Goal: Transaction & Acquisition: Purchase product/service

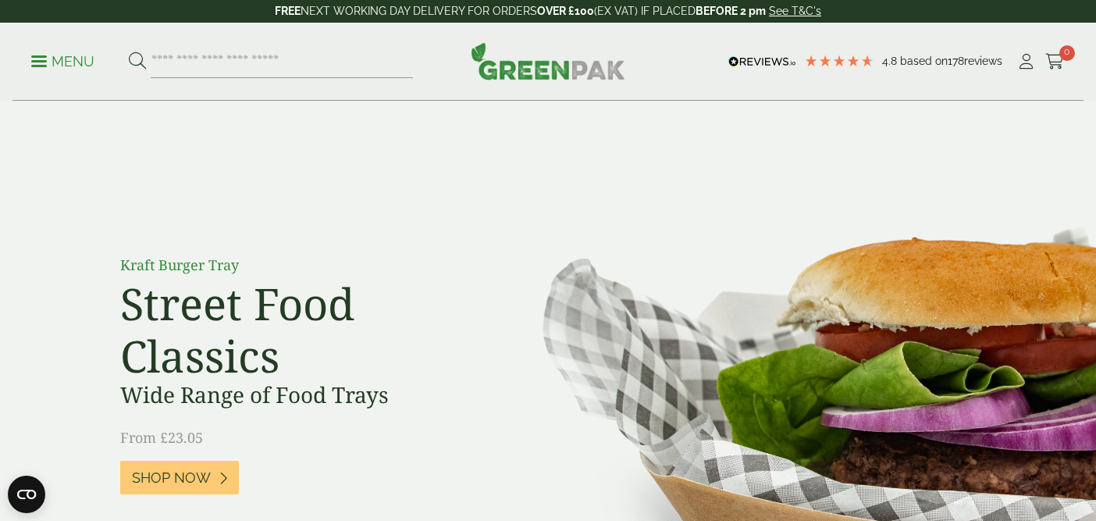
click at [1038, 60] on ul "My Account Cart 0" at bounding box center [1040, 61] width 48 height 23
click at [1027, 60] on icon at bounding box center [1026, 62] width 20 height 16
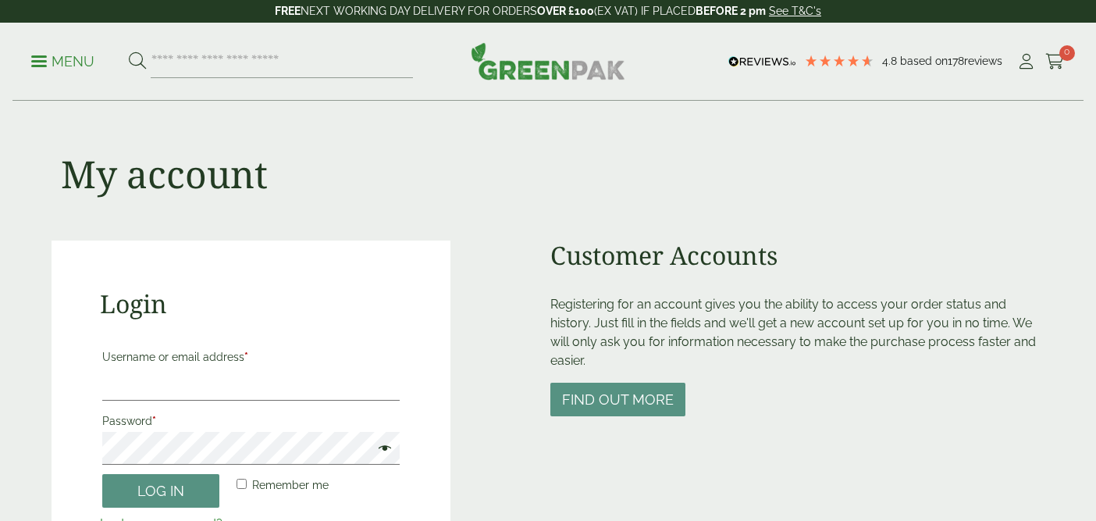
click at [289, 66] on input "search" at bounding box center [282, 61] width 262 height 33
type input "**********"
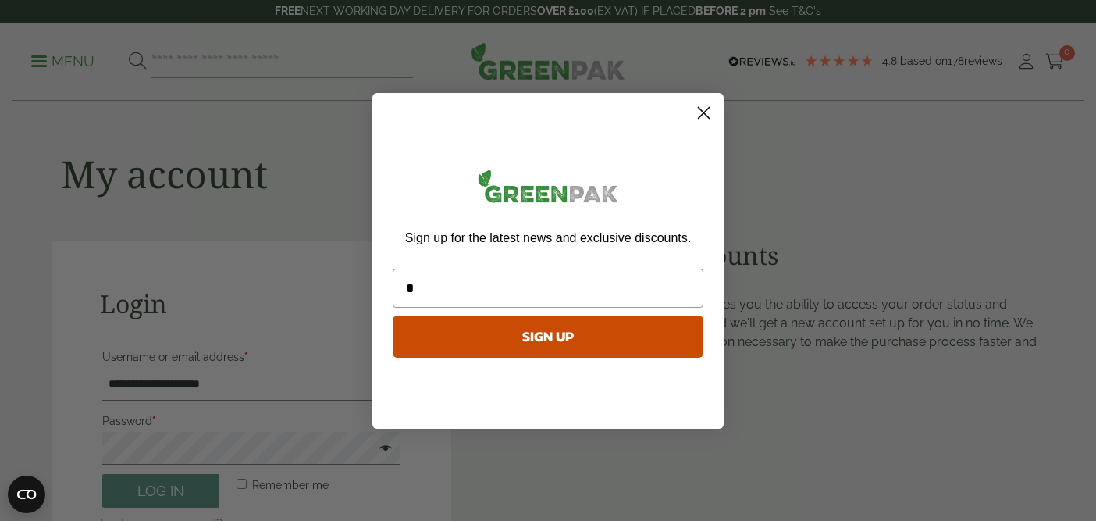
type input "*"
click at [707, 112] on circle "Close dialog" at bounding box center [704, 112] width 26 height 26
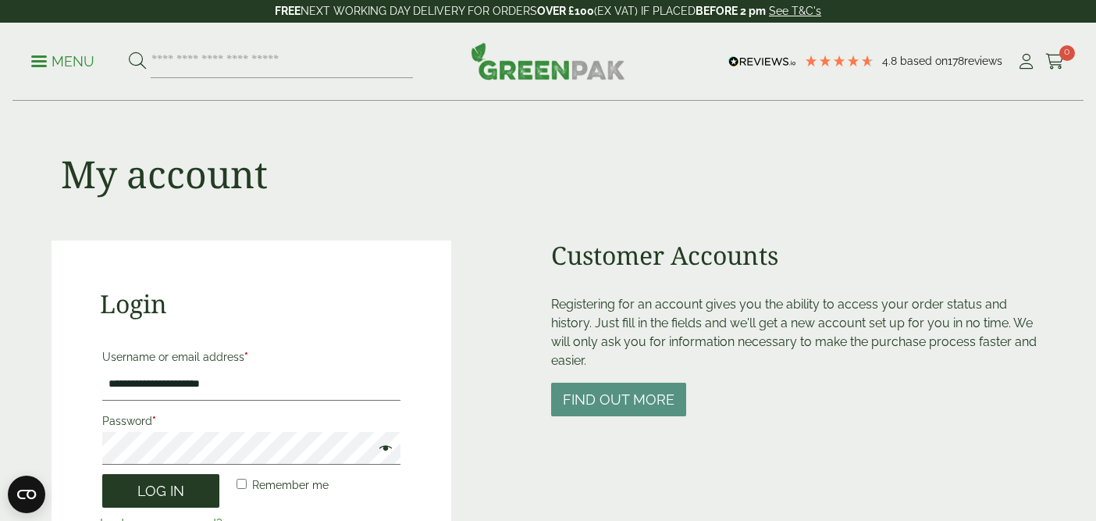
click at [150, 486] on button "Log in" at bounding box center [160, 491] width 117 height 34
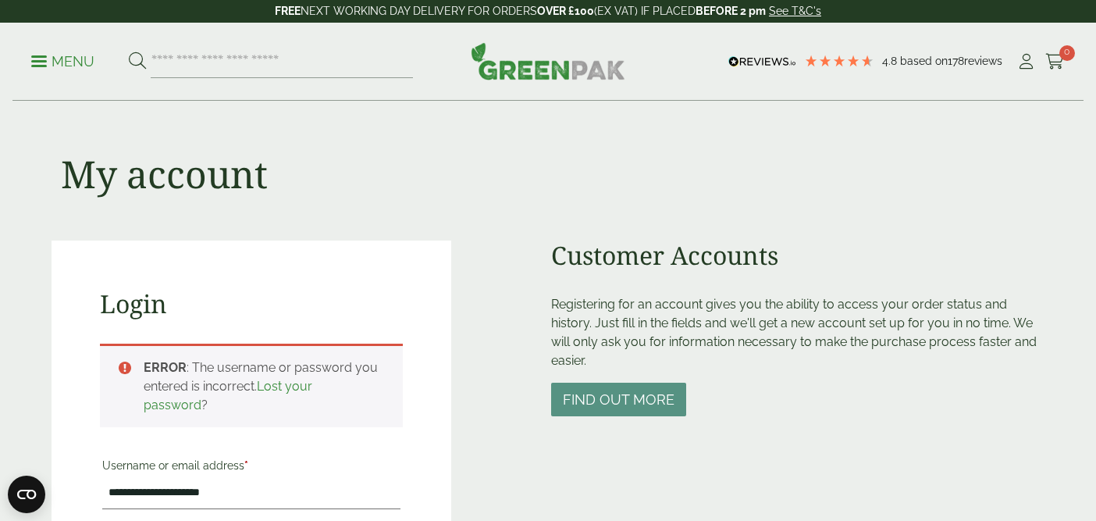
scroll to position [344, 0]
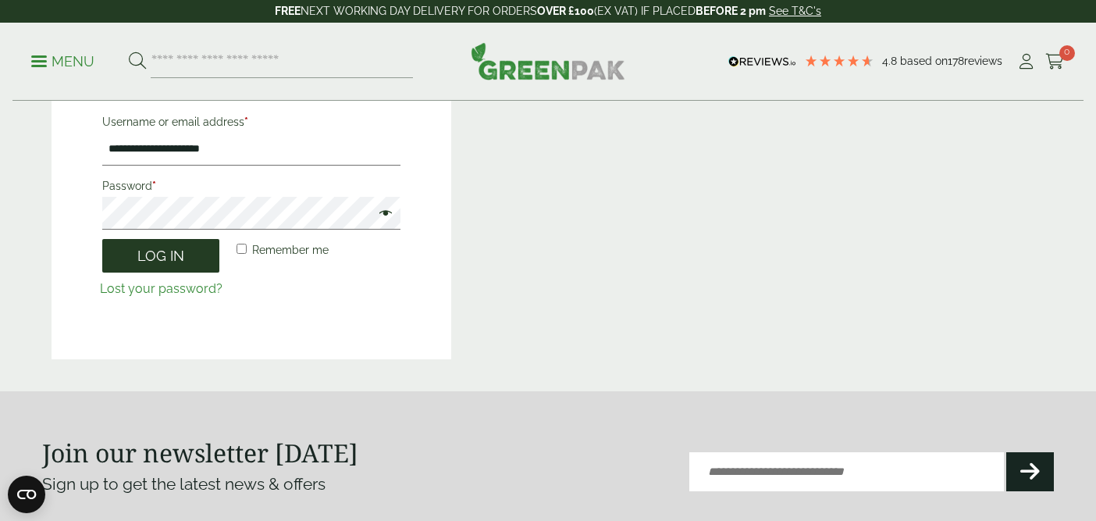
click at [151, 263] on button "Log in" at bounding box center [160, 256] width 117 height 34
click at [170, 244] on button "Log in" at bounding box center [160, 256] width 117 height 34
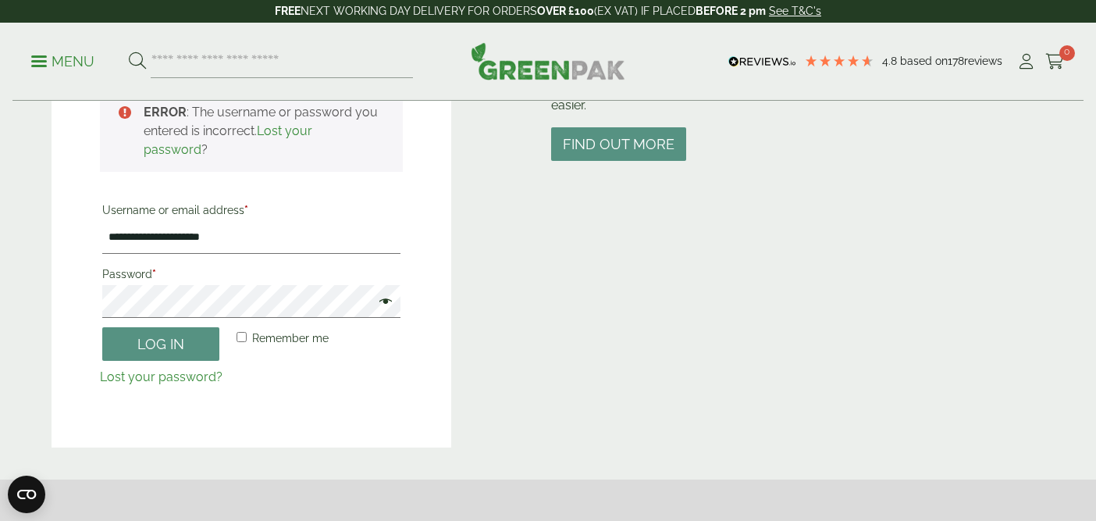
scroll to position [251, 0]
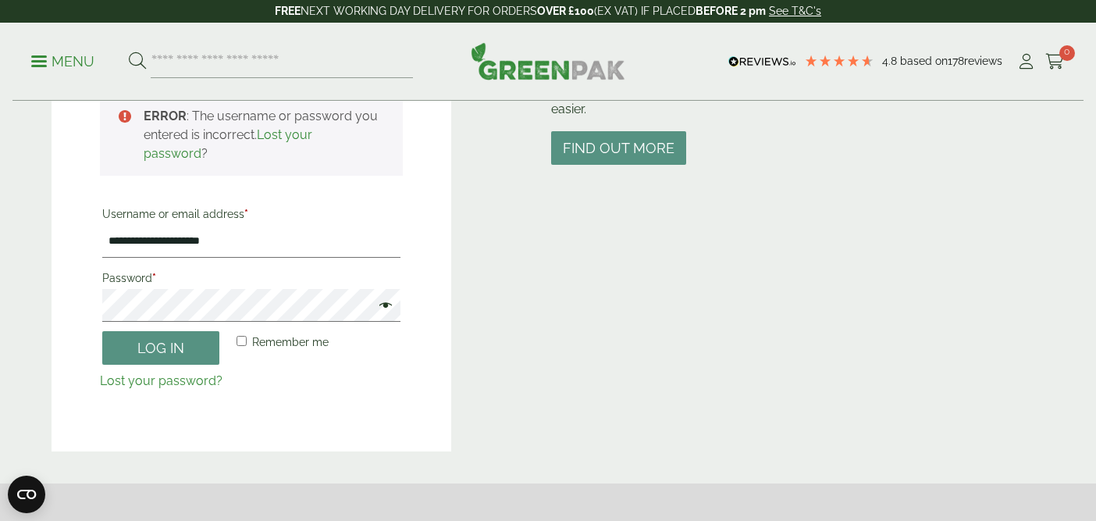
click at [390, 309] on span at bounding box center [382, 306] width 20 height 19
click at [294, 248] on input "**********" at bounding box center [251, 241] width 298 height 33
click at [279, 247] on input "**********" at bounding box center [251, 241] width 298 height 33
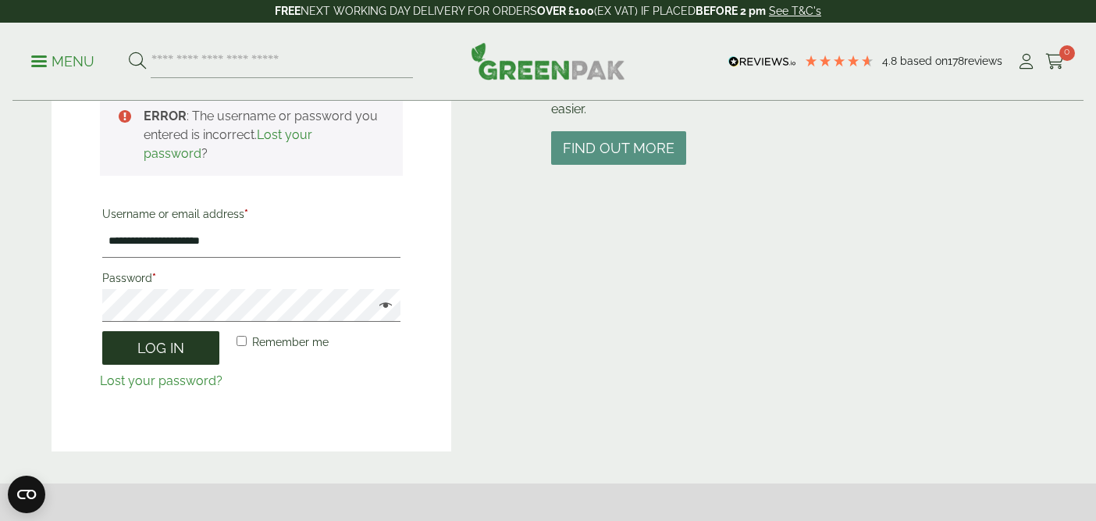
click at [139, 351] on button "Log in" at bounding box center [160, 348] width 117 height 34
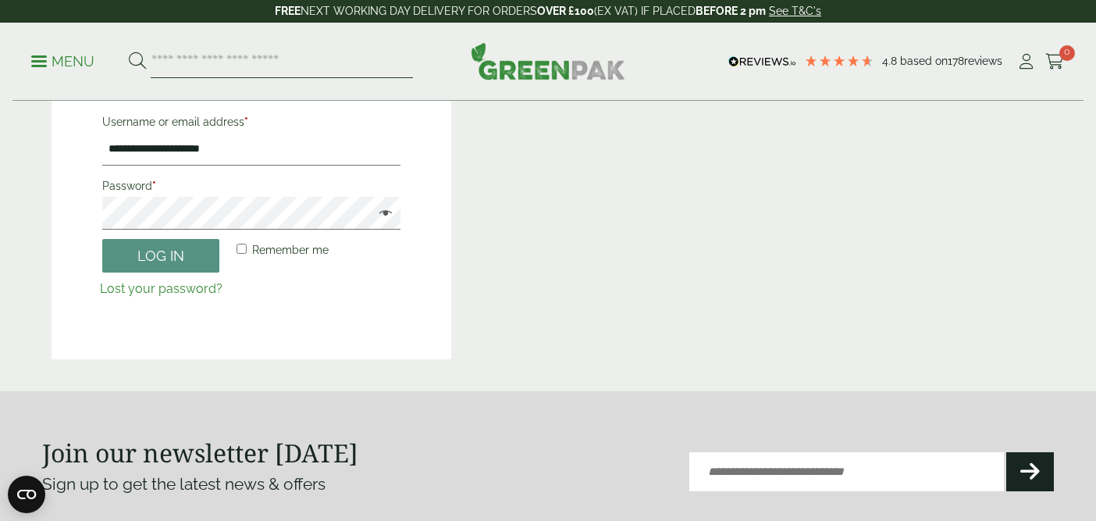
click at [234, 66] on input "search" at bounding box center [282, 61] width 262 height 33
type input "****"
click at [129, 52] on button at bounding box center [137, 62] width 17 height 20
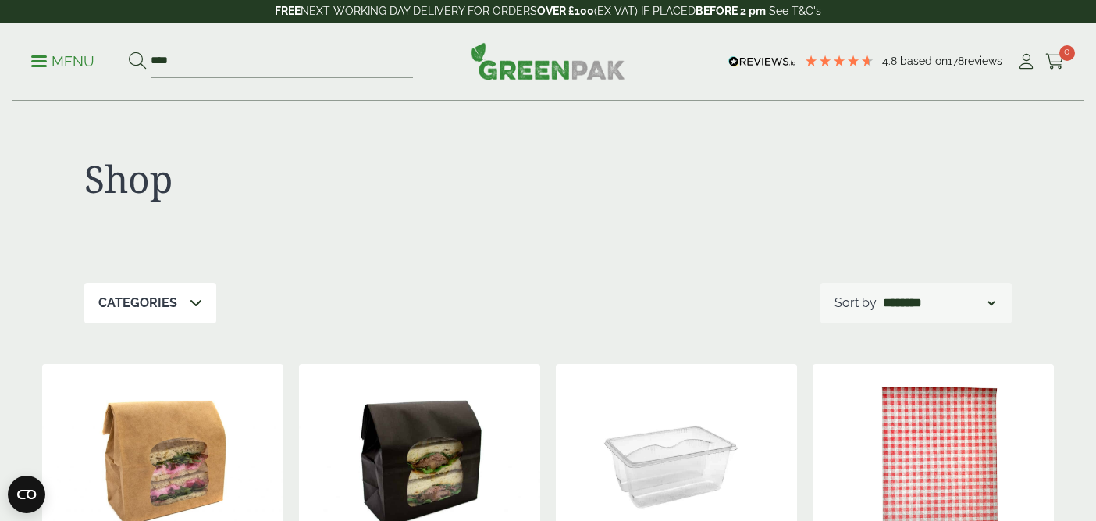
click at [37, 60] on span at bounding box center [39, 61] width 16 height 2
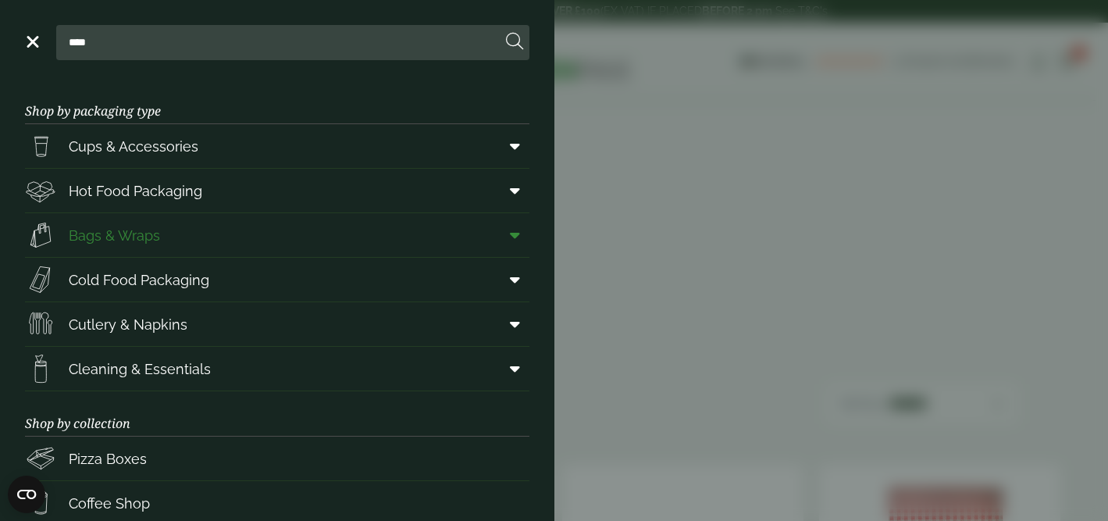
click at [190, 230] on link "Bags & Wraps" at bounding box center [277, 235] width 504 height 44
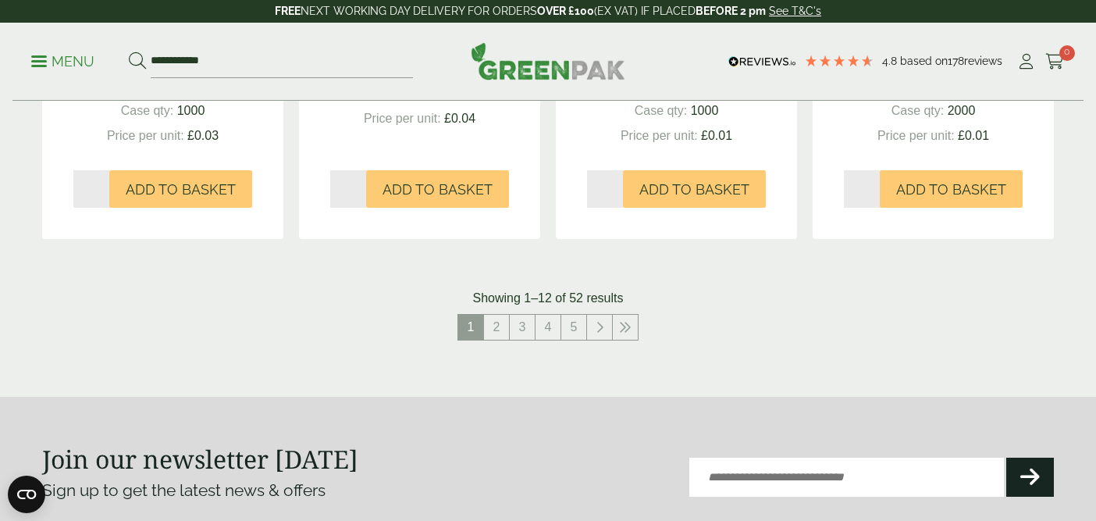
scroll to position [1761, 0]
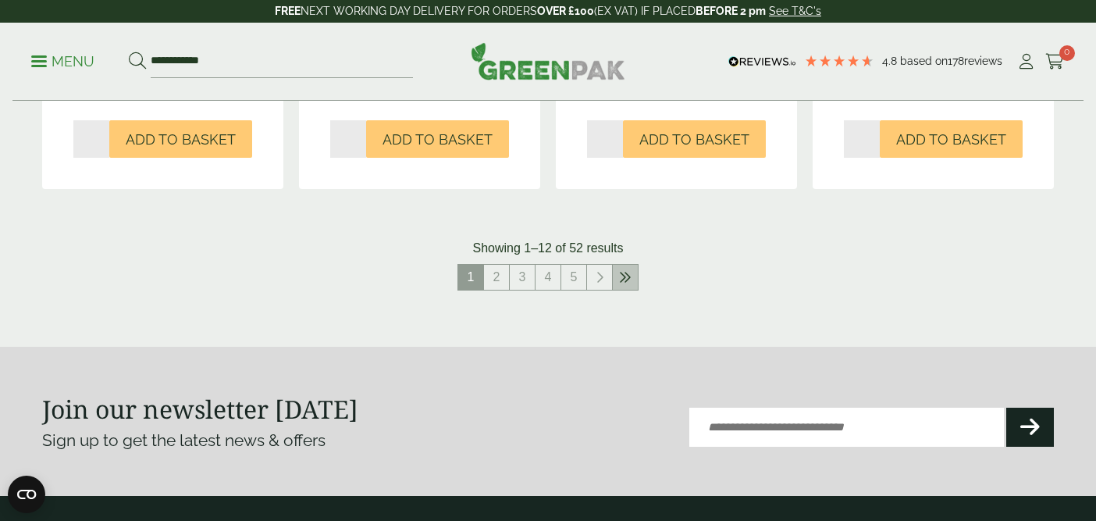
click at [624, 273] on icon at bounding box center [625, 277] width 12 height 12
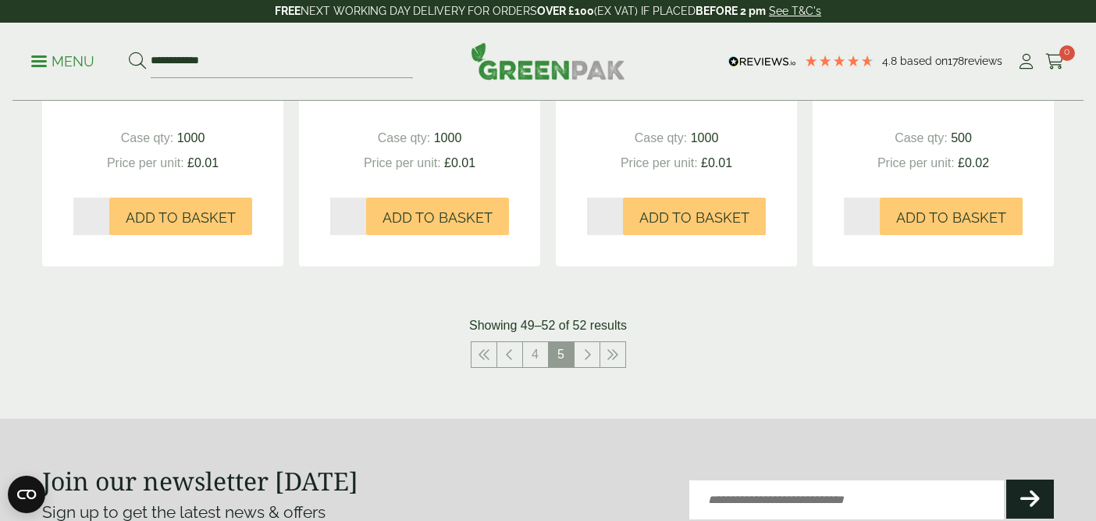
scroll to position [830, 0]
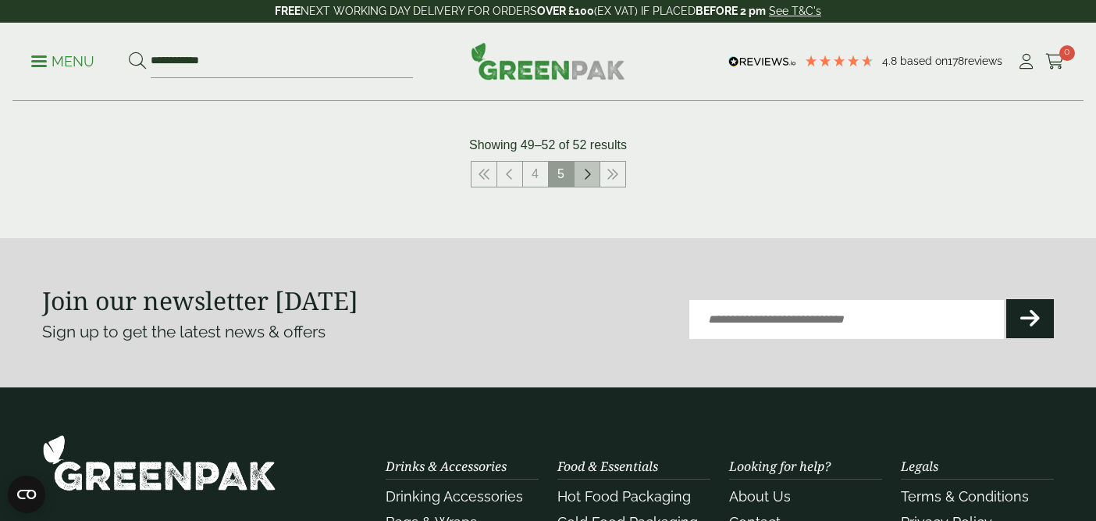
click at [581, 169] on link at bounding box center [587, 174] width 25 height 25
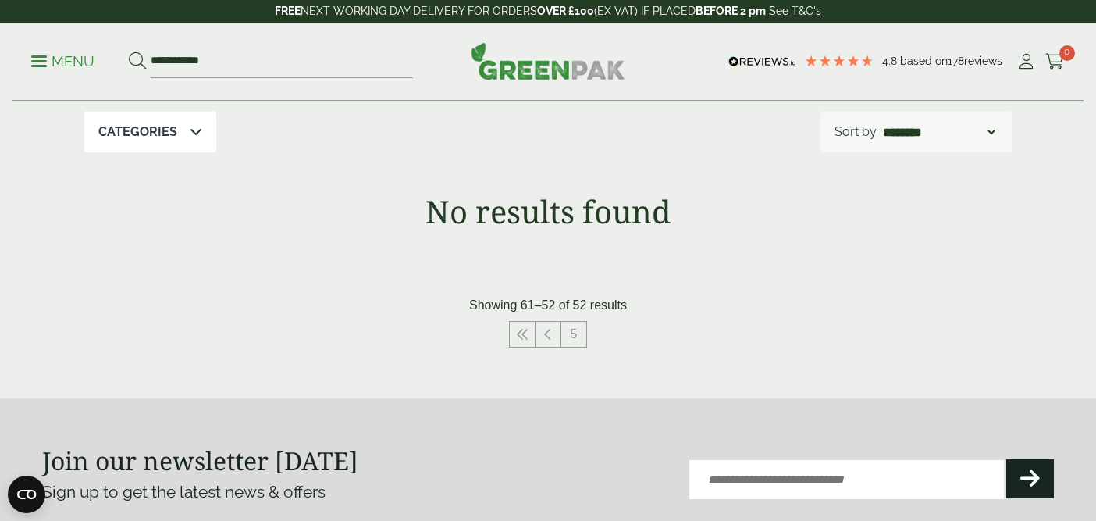
scroll to position [255, 0]
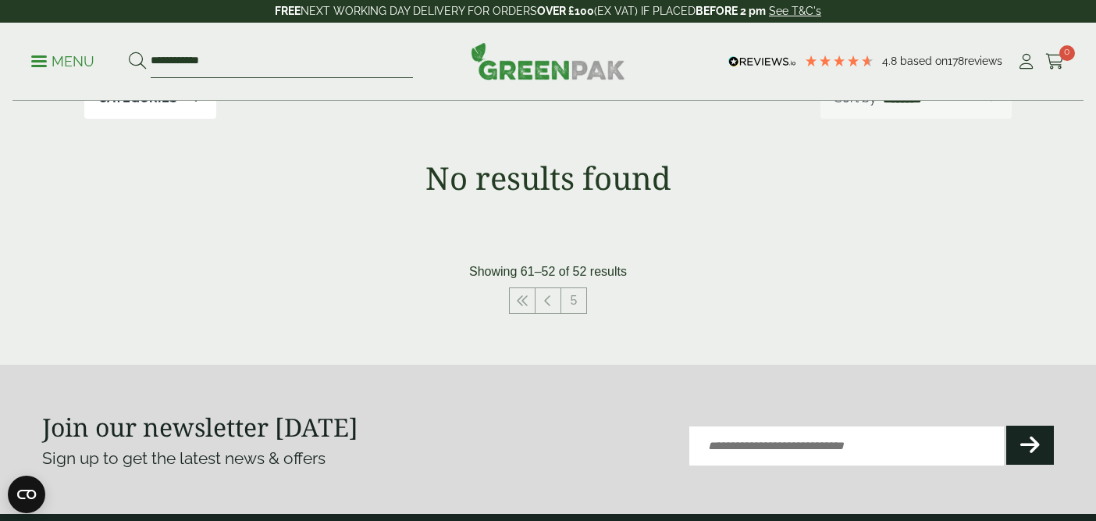
click at [263, 59] on input "**********" at bounding box center [282, 61] width 262 height 33
click at [129, 52] on button at bounding box center [137, 62] width 17 height 20
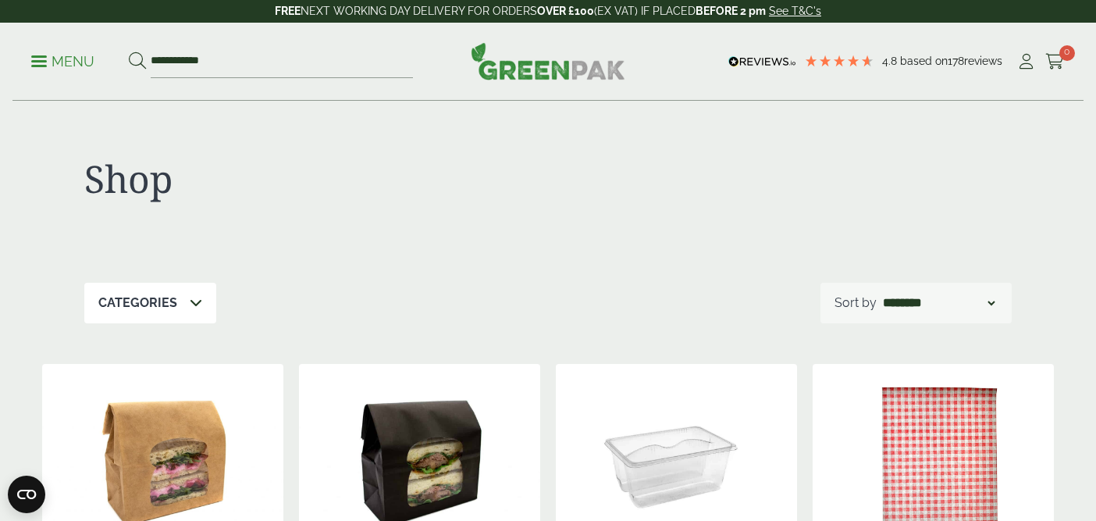
click at [48, 62] on p "Menu" at bounding box center [62, 61] width 63 height 19
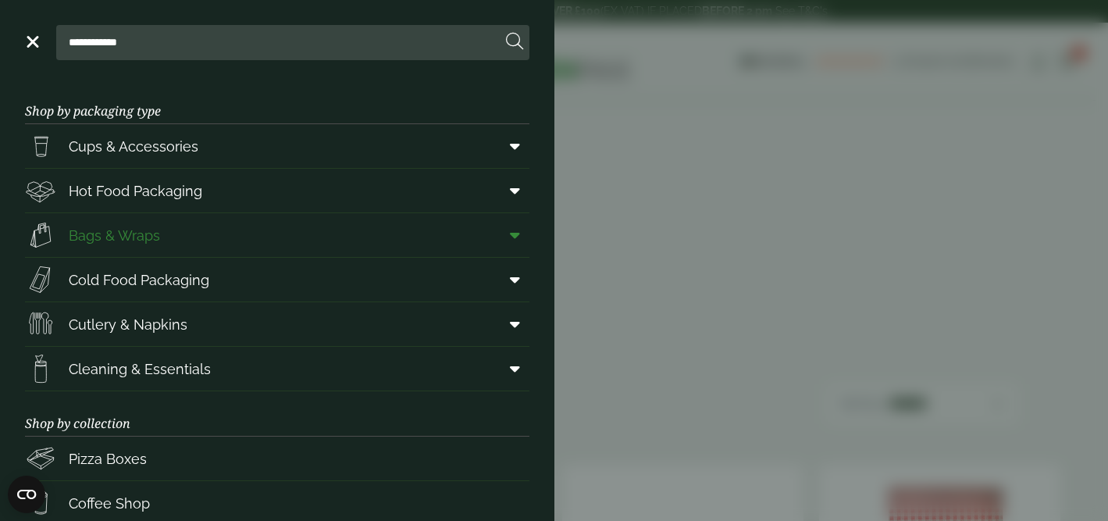
click at [173, 249] on link "Bags & Wraps" at bounding box center [277, 235] width 504 height 44
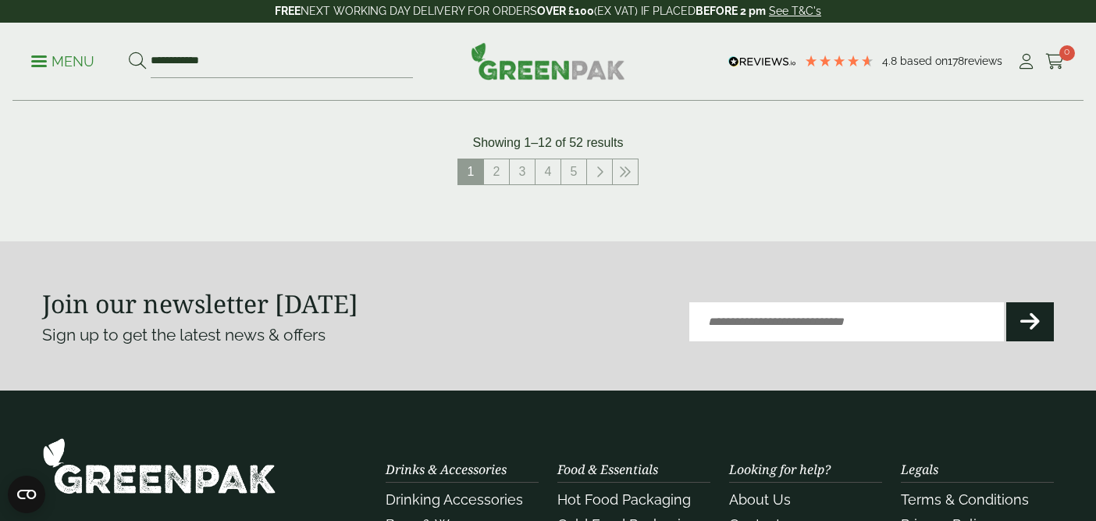
scroll to position [1864, 0]
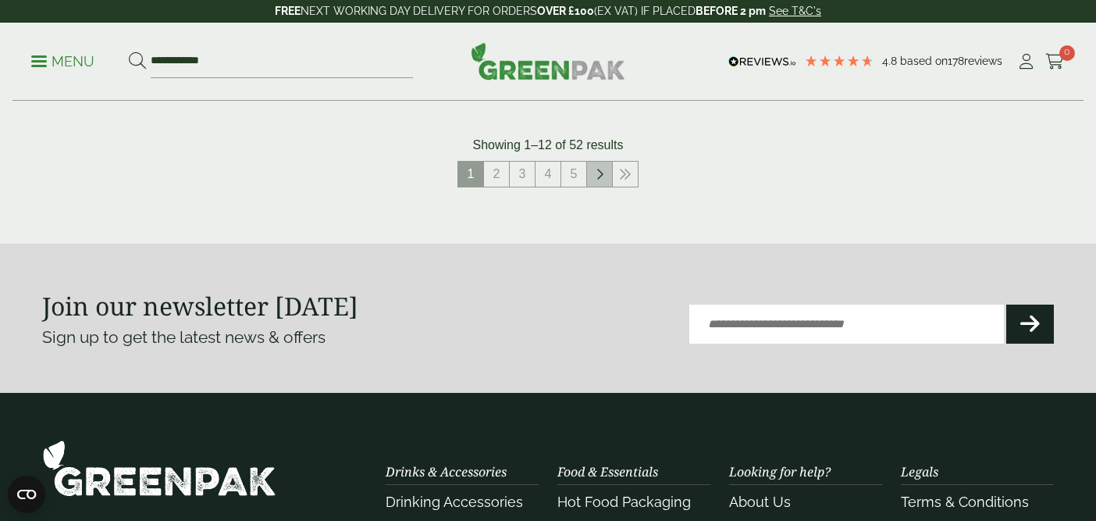
click at [596, 178] on icon at bounding box center [600, 174] width 8 height 12
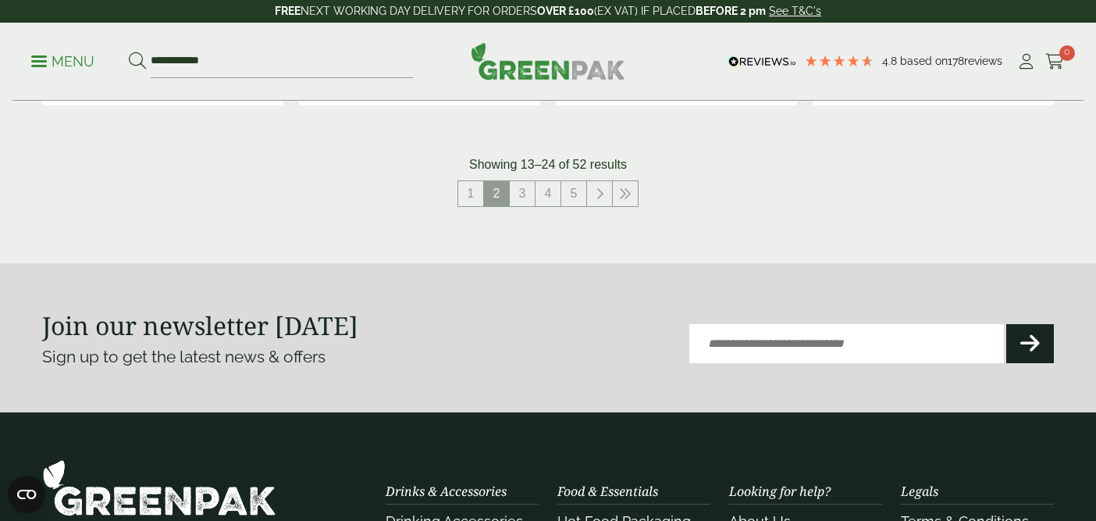
scroll to position [1847, 0]
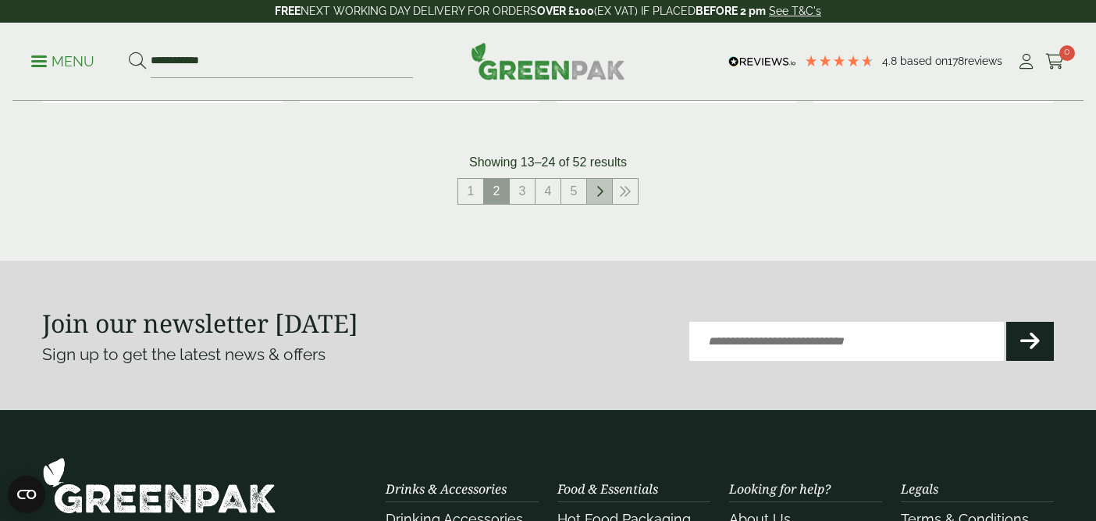
click at [603, 192] on link at bounding box center [599, 191] width 25 height 25
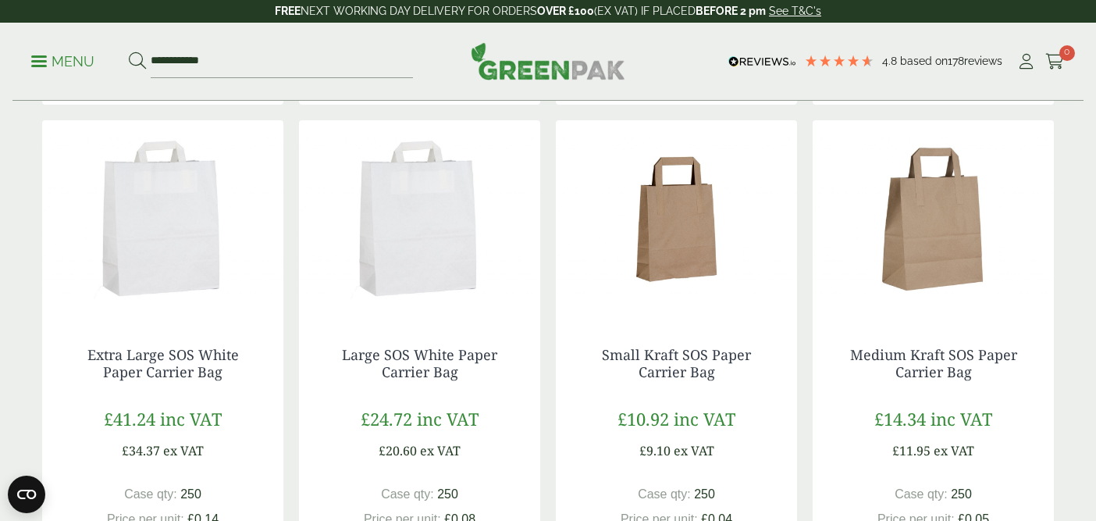
scroll to position [878, 0]
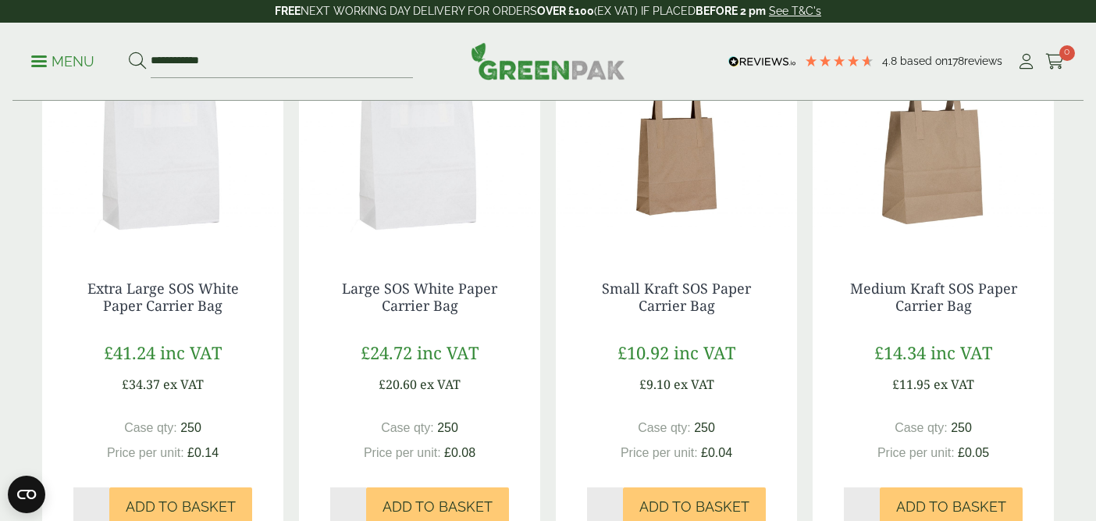
click at [921, 203] on img at bounding box center [933, 151] width 241 height 195
click at [674, 182] on img at bounding box center [676, 151] width 241 height 195
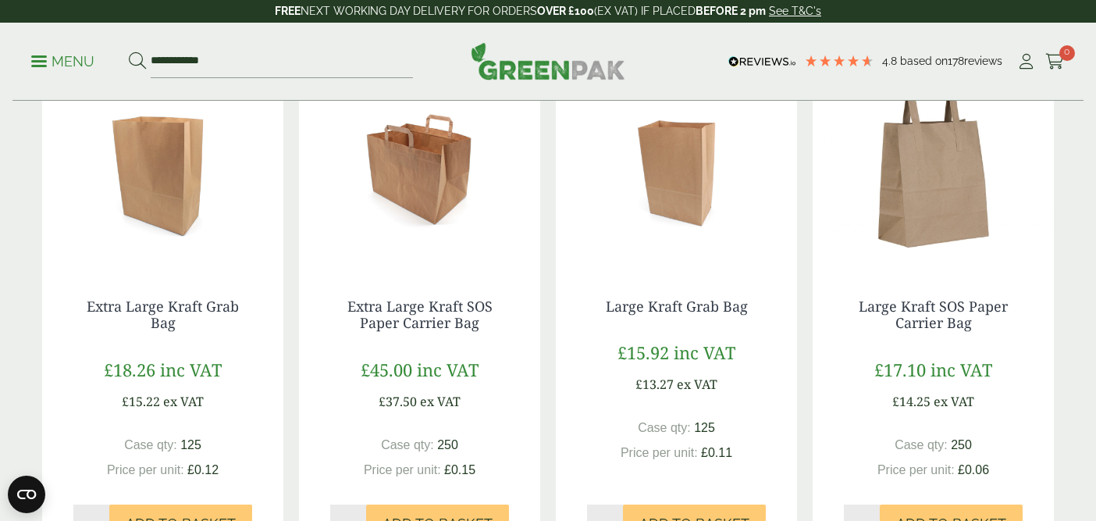
scroll to position [1437, 0]
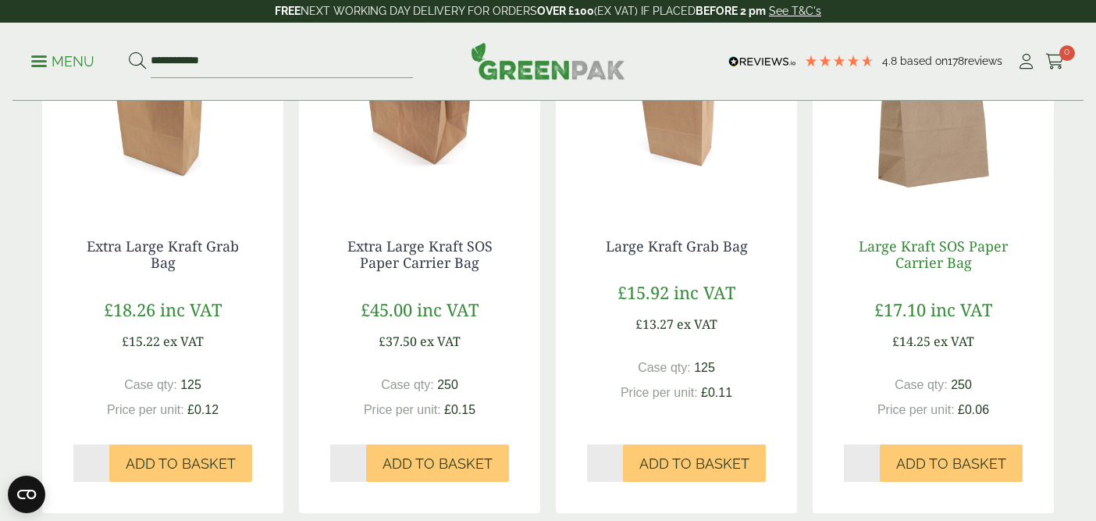
click at [914, 243] on link "Large Kraft SOS Paper Carrier Bag" at bounding box center [933, 255] width 149 height 36
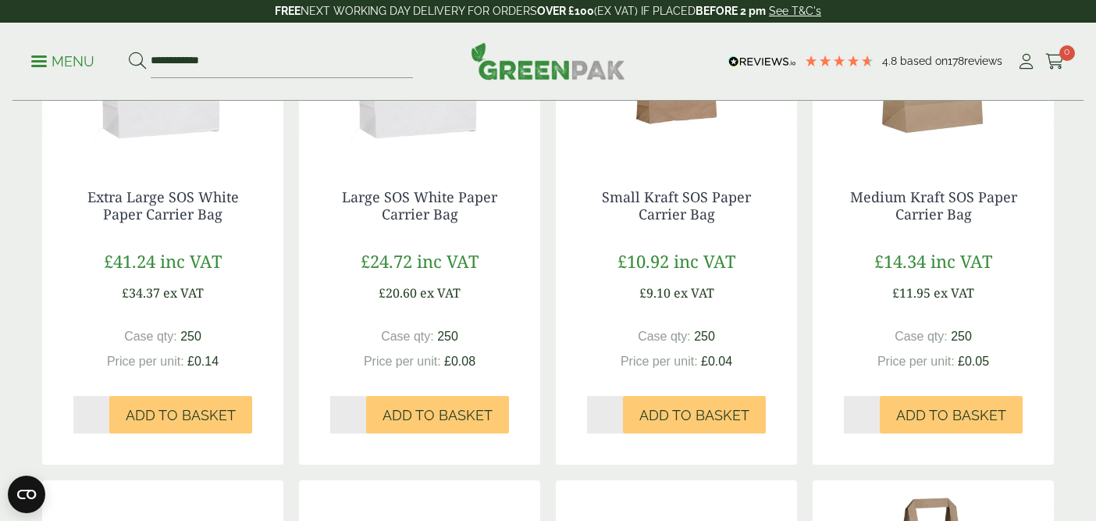
scroll to position [972, 0]
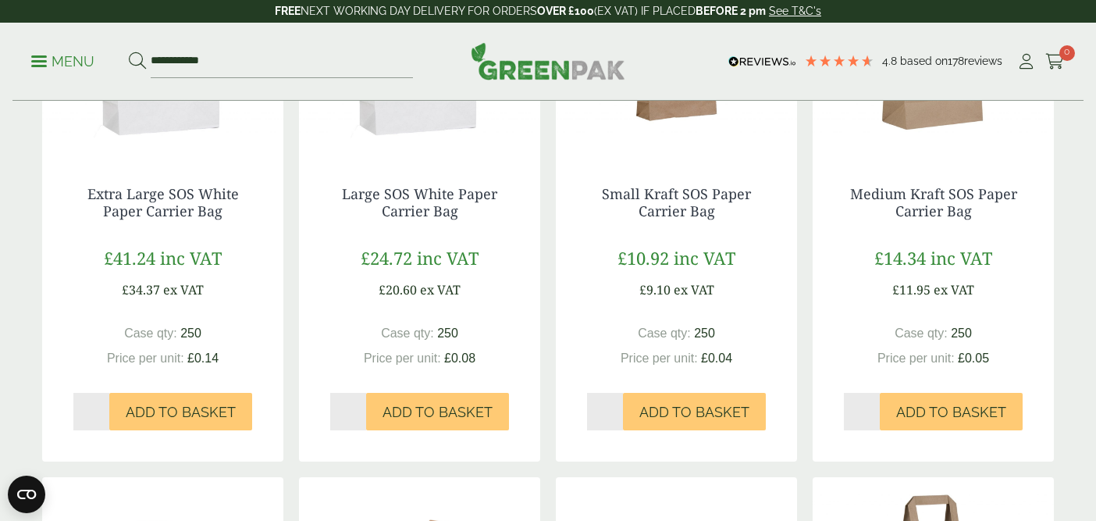
click at [923, 116] on img at bounding box center [933, 56] width 241 height 195
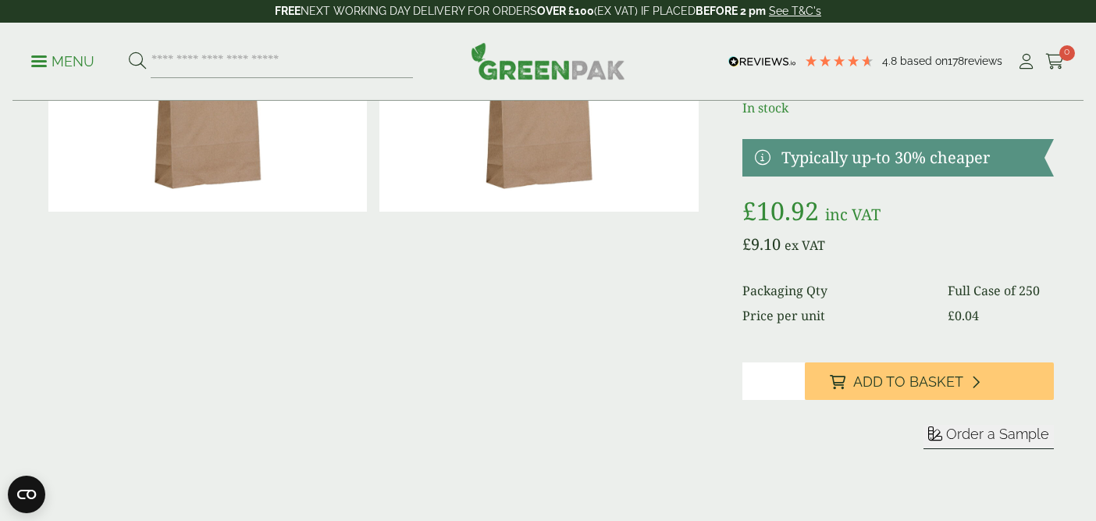
scroll to position [201, 0]
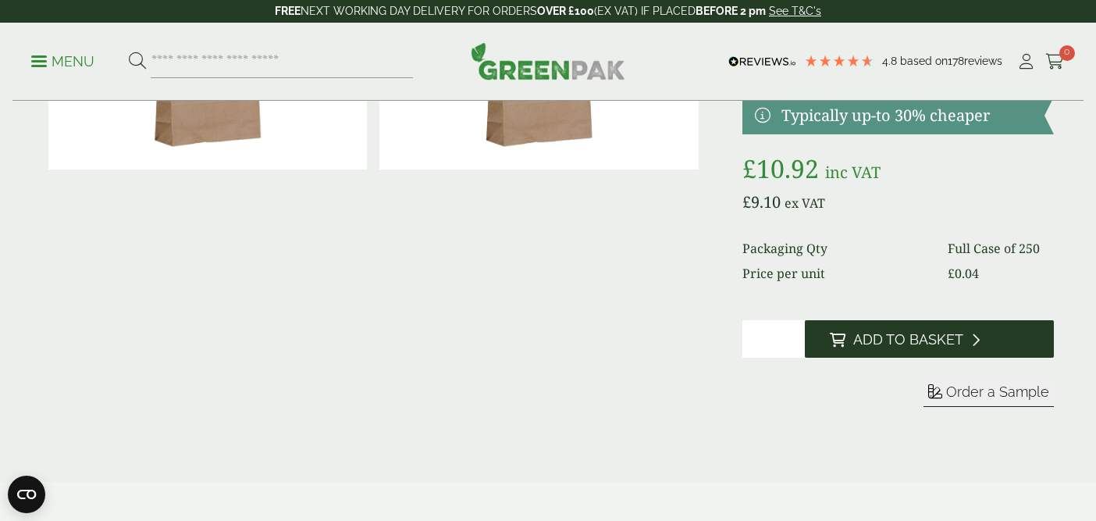
click at [913, 333] on span "Add to Basket" at bounding box center [908, 339] width 110 height 17
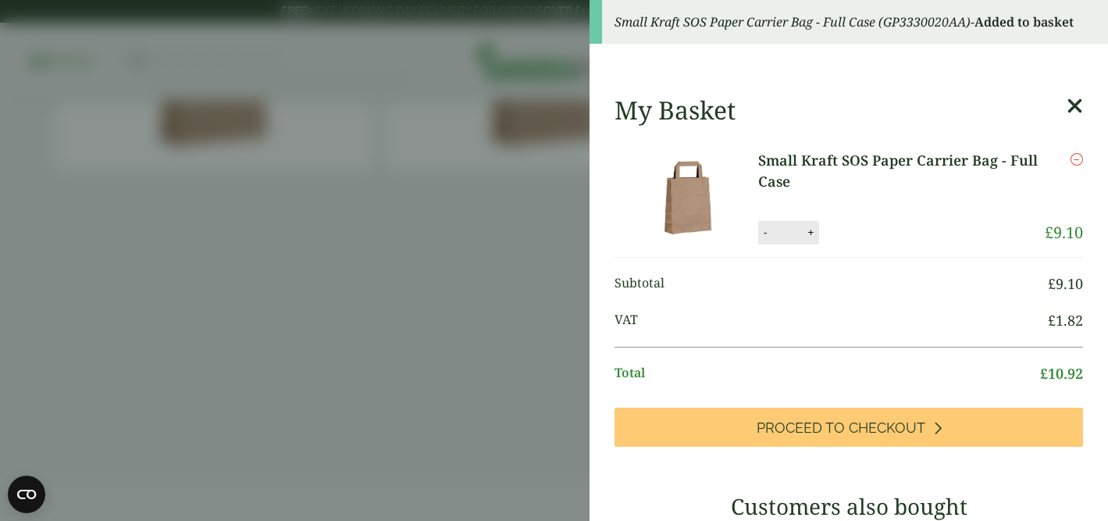
click at [1066, 102] on icon at bounding box center [1074, 106] width 16 height 22
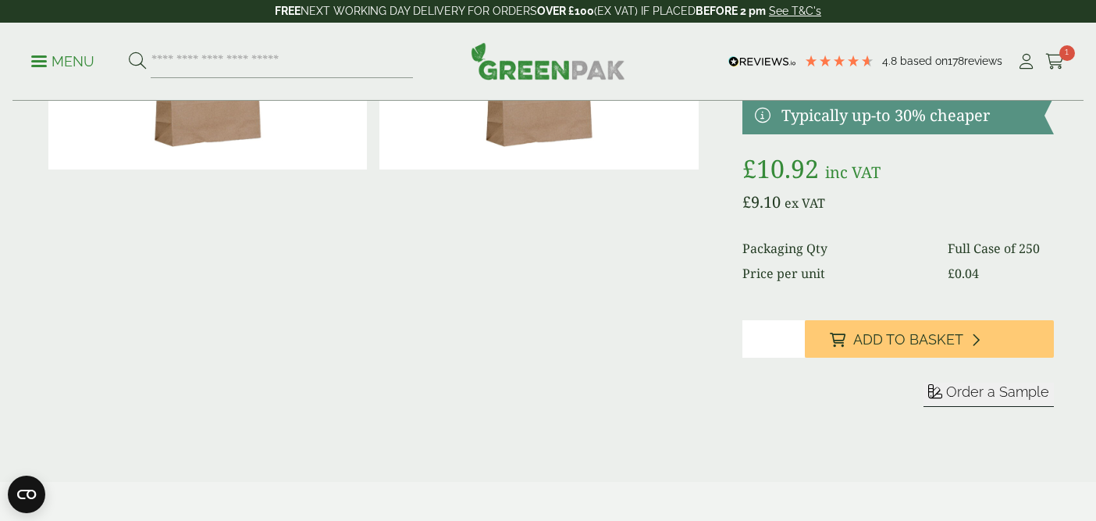
scroll to position [0, 0]
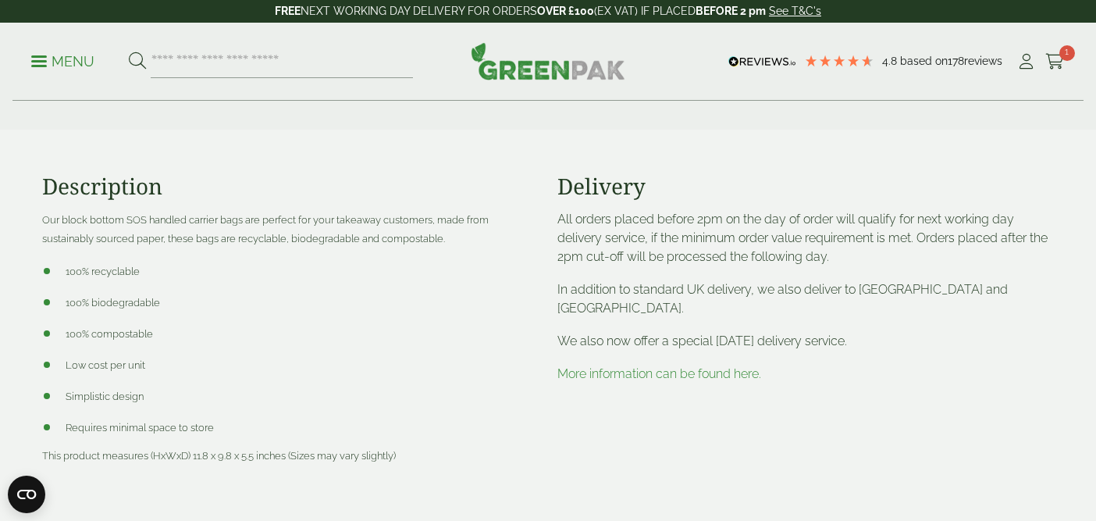
scroll to position [674, 0]
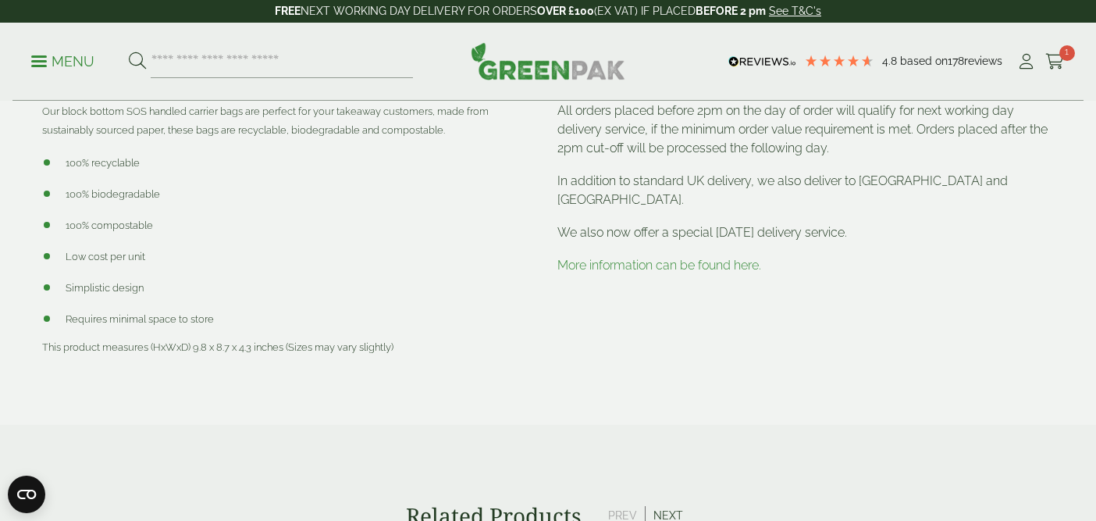
scroll to position [653, 0]
